Goal: Transaction & Acquisition: Purchase product/service

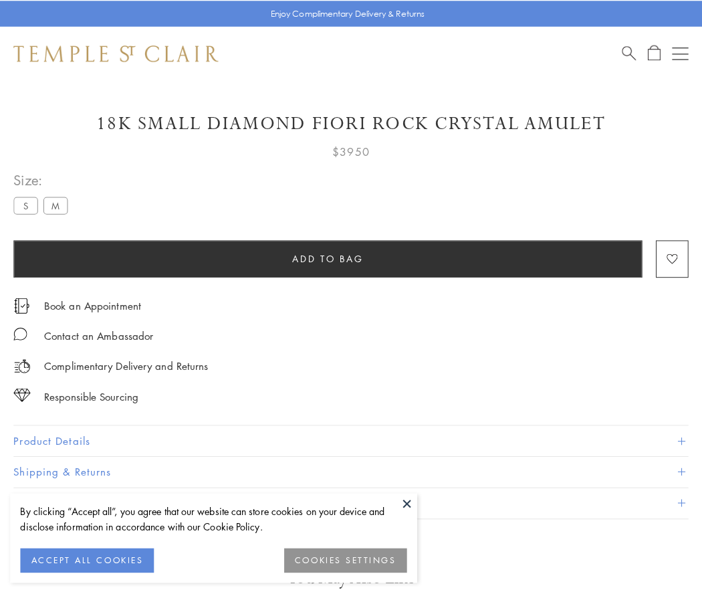
scroll to position [45, 0]
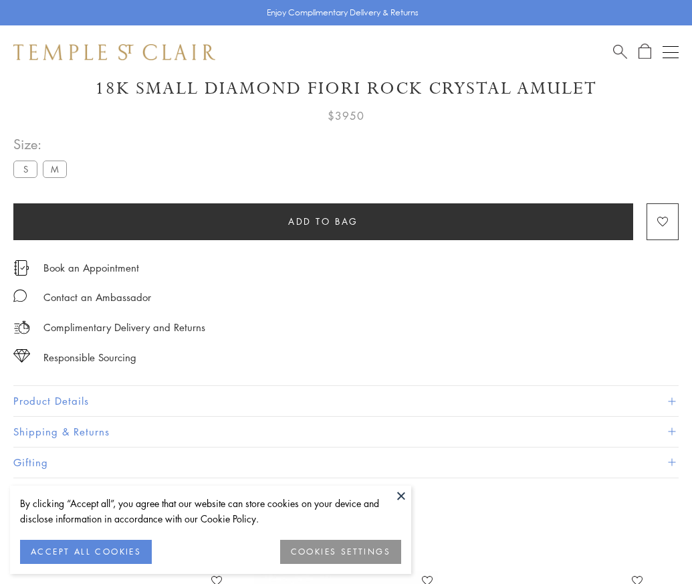
click at [323, 221] on span "Add to bag" at bounding box center [323, 221] width 70 height 15
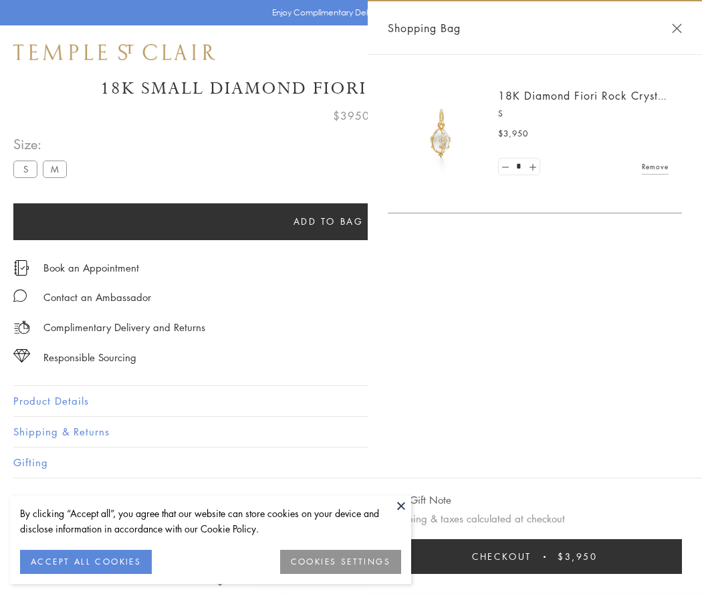
click at [535, 556] on button "Checkout $3,950" at bounding box center [535, 556] width 294 height 35
